Goal: Learn about a topic: Learn about a topic

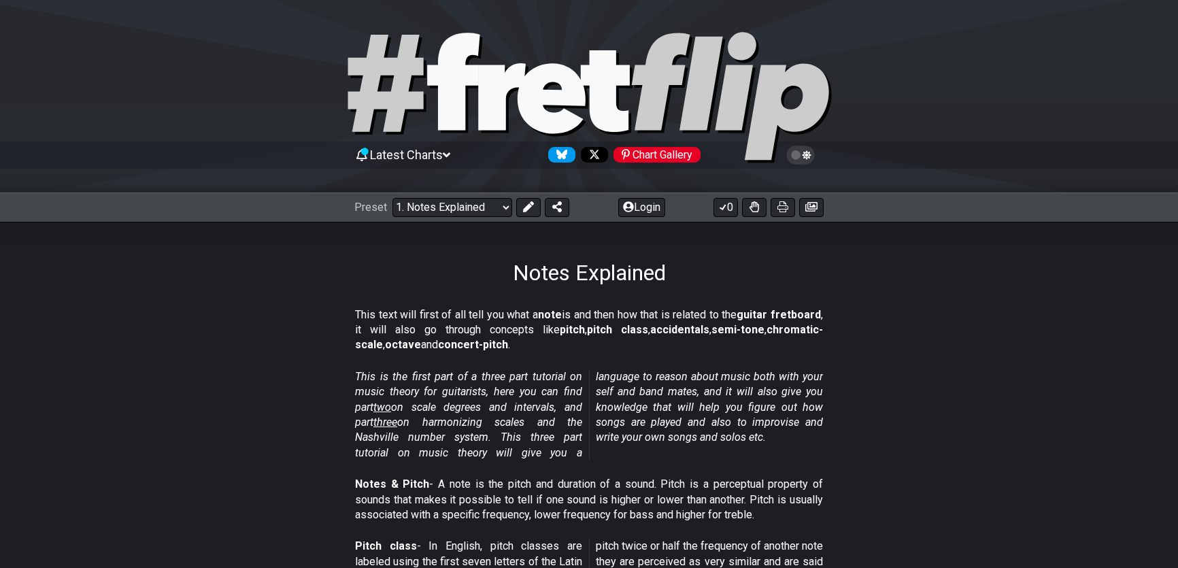
select select "/musical-notes-explained"
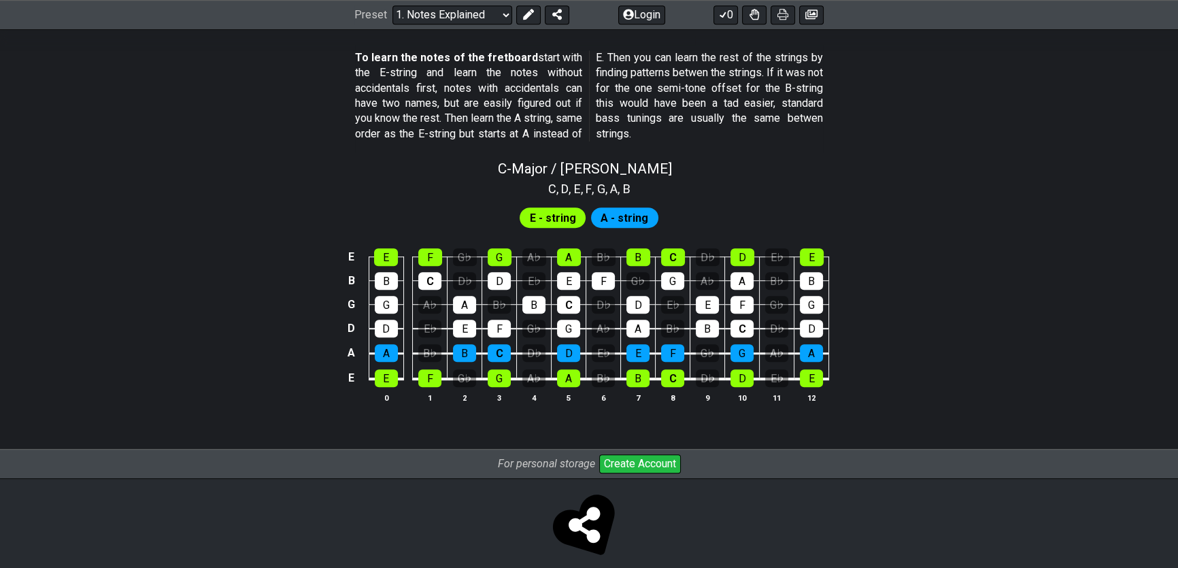
scroll to position [1257, 0]
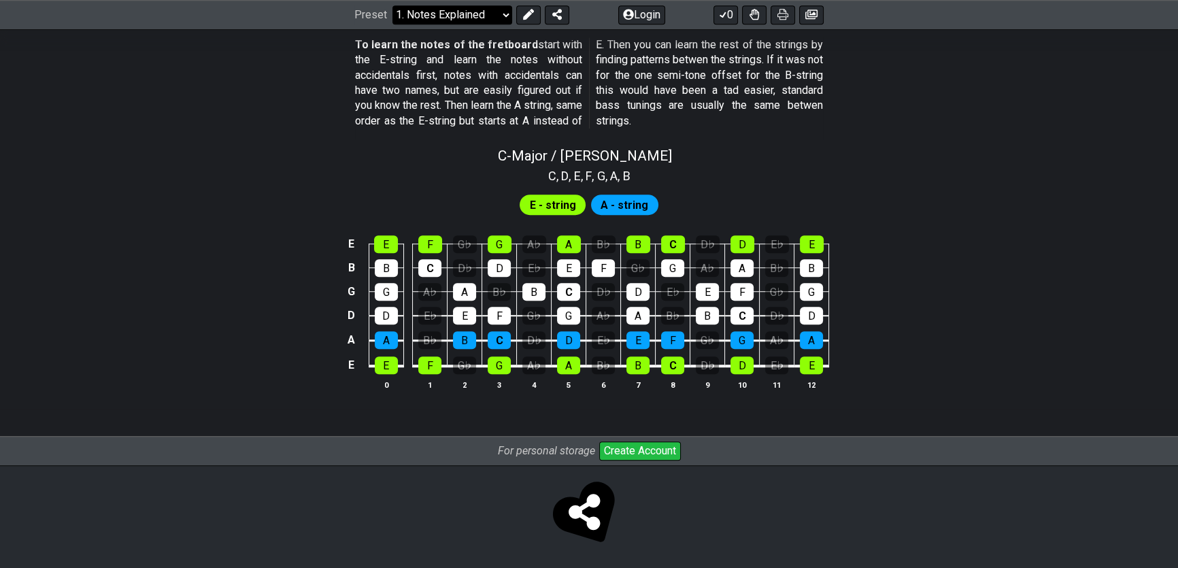
click at [458, 14] on select "Welcome to #fretflip! Initial Preset Custom Preset Minor Pentatonic Major Penta…" at bounding box center [452, 14] width 120 height 19
click at [381, 241] on div "E" at bounding box center [386, 244] width 24 height 18
click at [439, 245] on div "F" at bounding box center [430, 244] width 24 height 18
click at [492, 241] on div "G" at bounding box center [500, 244] width 24 height 18
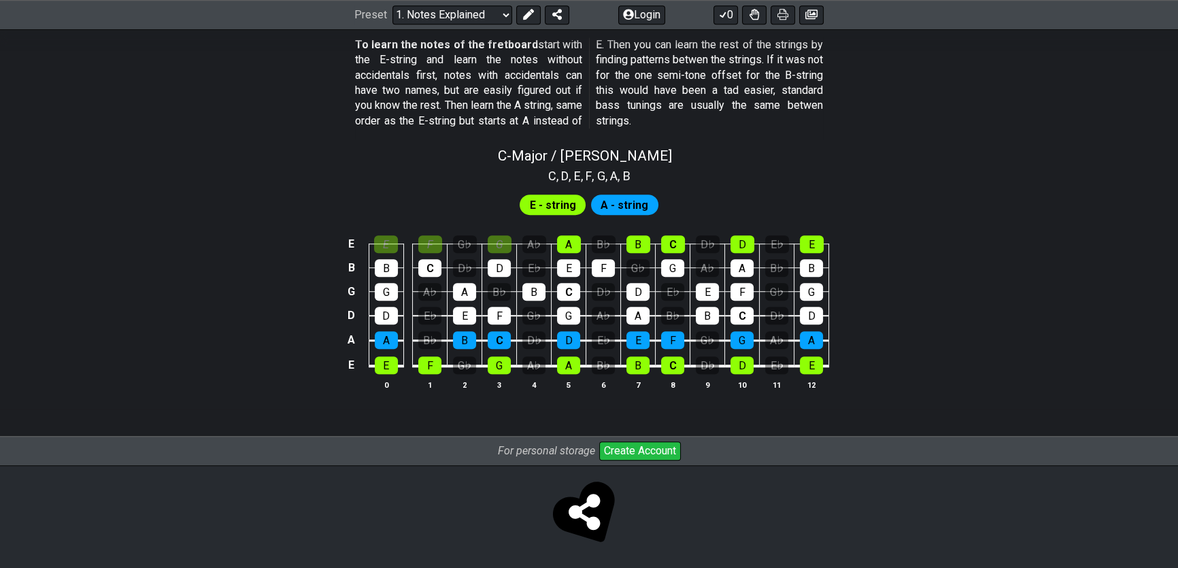
click at [405, 243] on td at bounding box center [408, 255] width 10 height 24
click at [397, 243] on div "E" at bounding box center [386, 244] width 24 height 18
click at [435, 238] on div "F" at bounding box center [430, 244] width 24 height 18
click at [502, 238] on div "G" at bounding box center [500, 244] width 24 height 18
click at [498, 245] on div "G" at bounding box center [500, 244] width 24 height 18
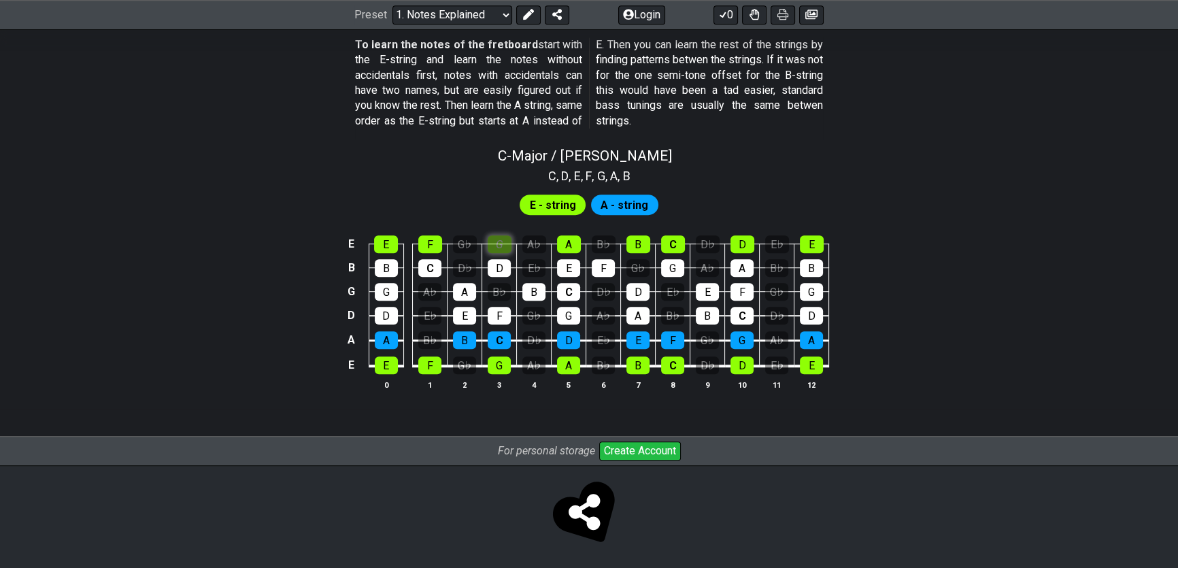
click at [498, 245] on div "G" at bounding box center [500, 244] width 24 height 18
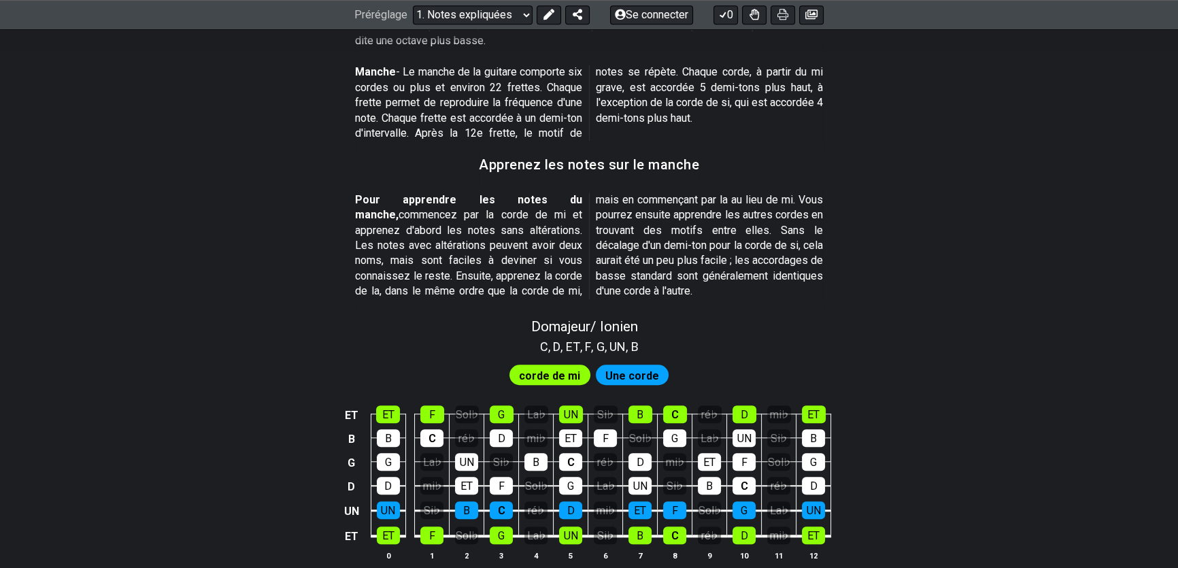
scroll to position [1444, 0]
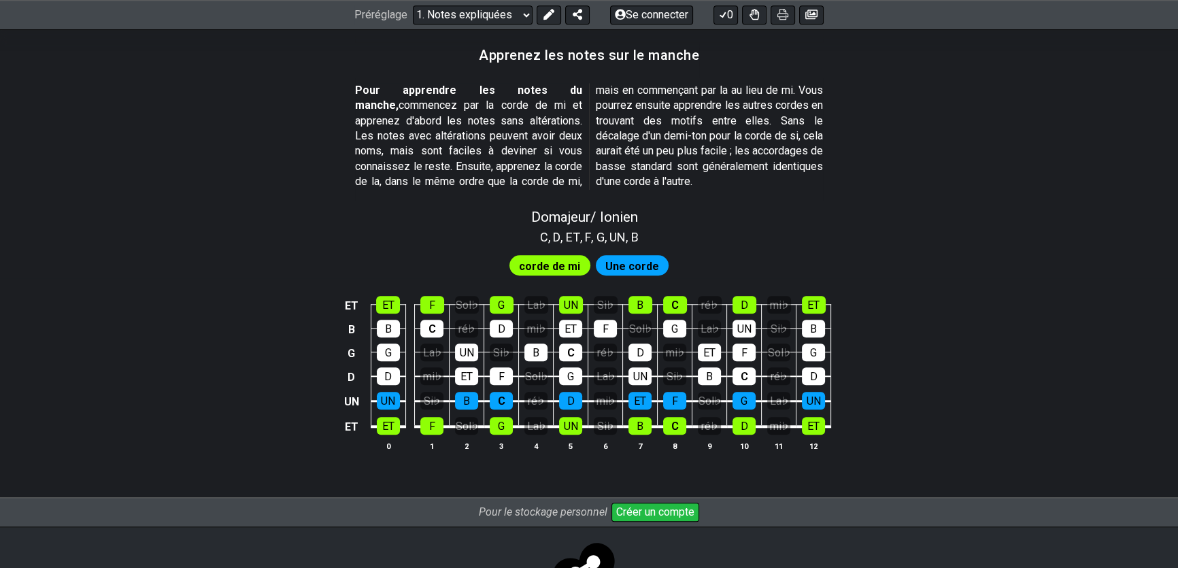
drag, startPoint x: 1176, startPoint y: 416, endPoint x: 1168, endPoint y: 245, distance: 171.5
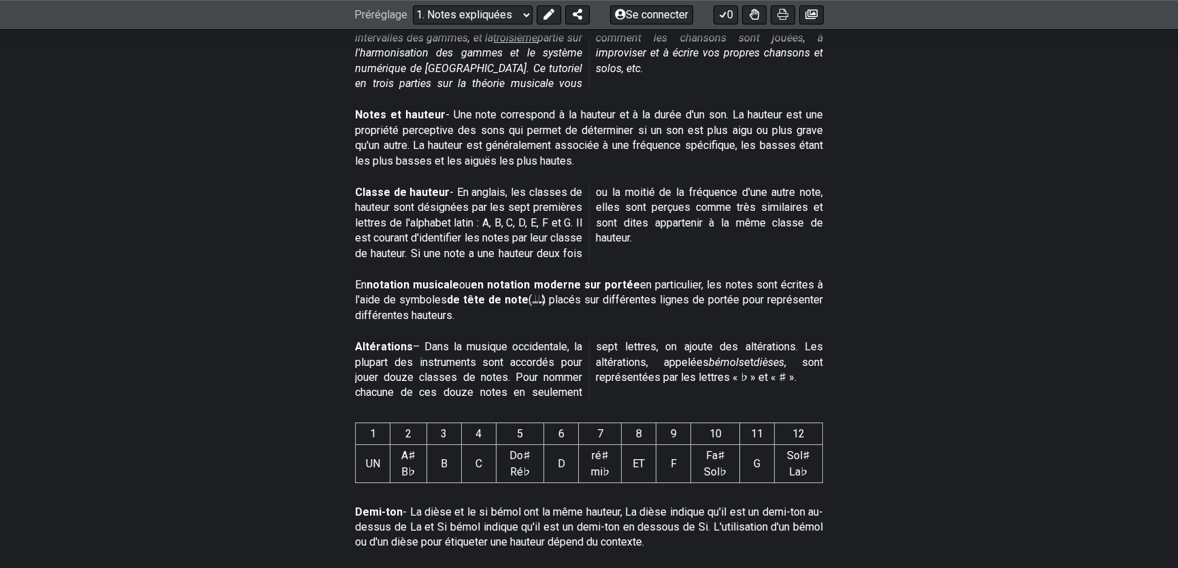
scroll to position [426, 0]
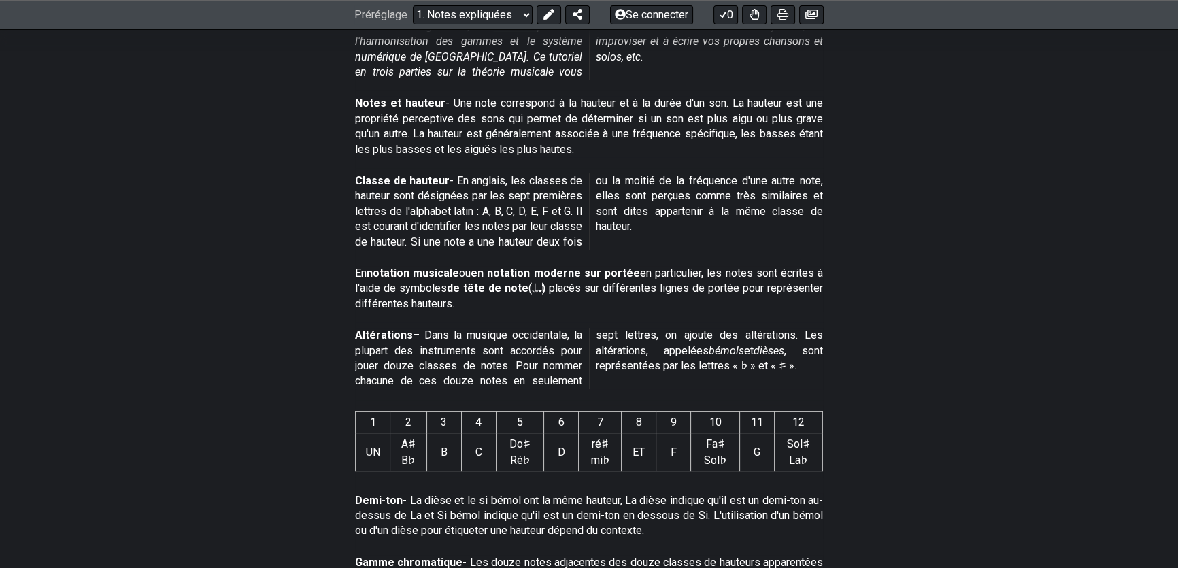
drag, startPoint x: 456, startPoint y: 159, endPoint x: 505, endPoint y: 214, distance: 72.7
click at [505, 214] on font "- En anglais, les classes de hauteur sont désignées par les sept premières lett…" at bounding box center [589, 211] width 468 height 74
click at [522, 220] on font "- En anglais, les classes de hauteur sont désignées par les sept premières lett…" at bounding box center [589, 211] width 468 height 74
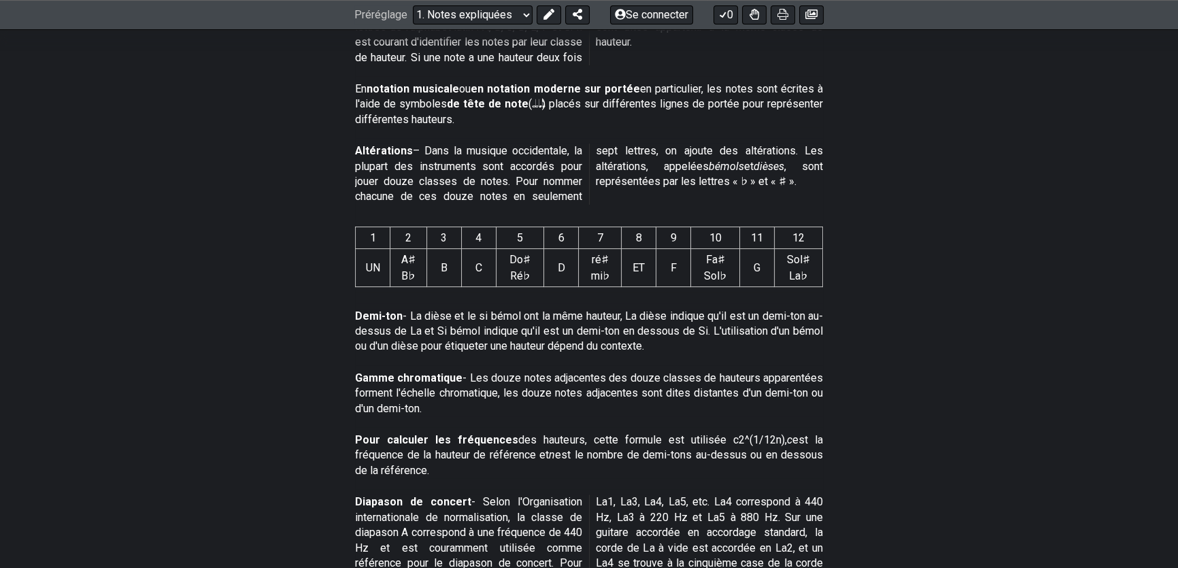
scroll to position [612, 0]
